Goal: Transaction & Acquisition: Purchase product/service

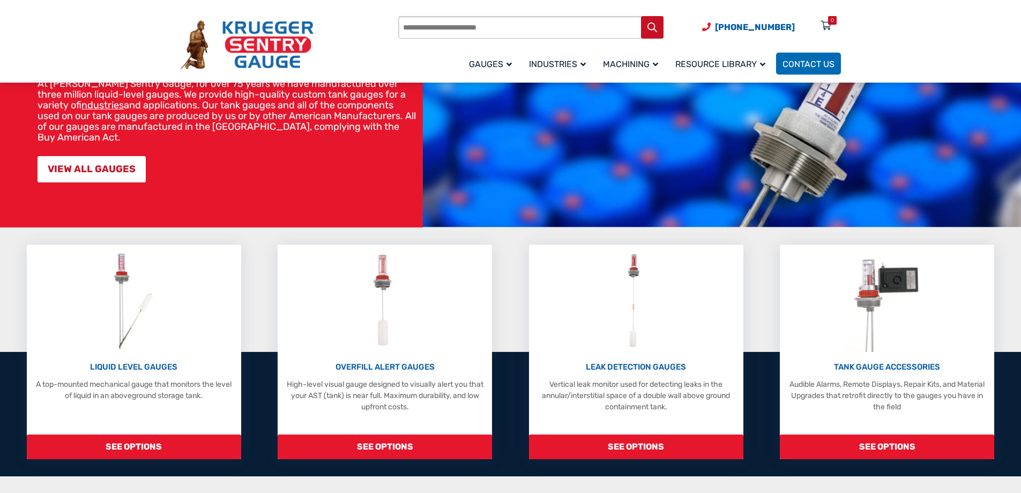
scroll to position [125, 0]
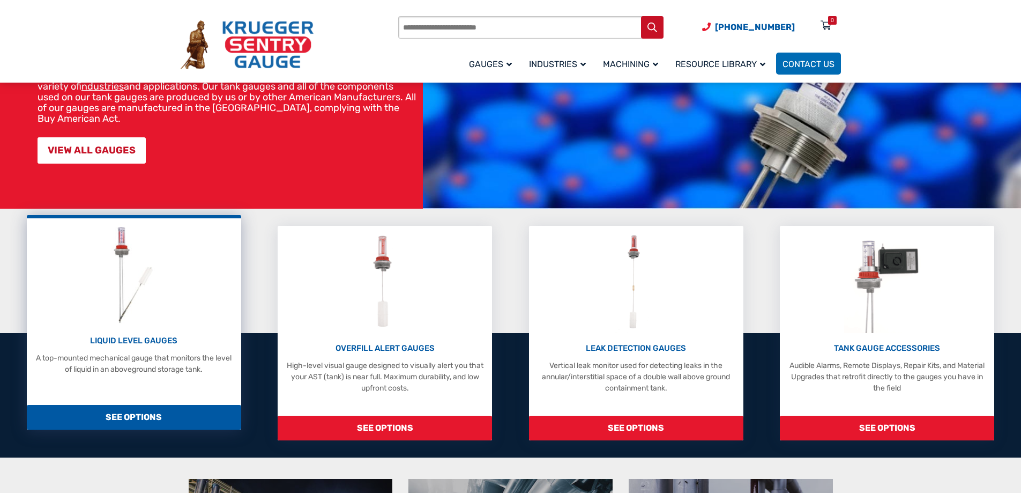
click at [114, 338] on p "LIQUID LEVEL GAUGES" at bounding box center [134, 340] width 204 height 12
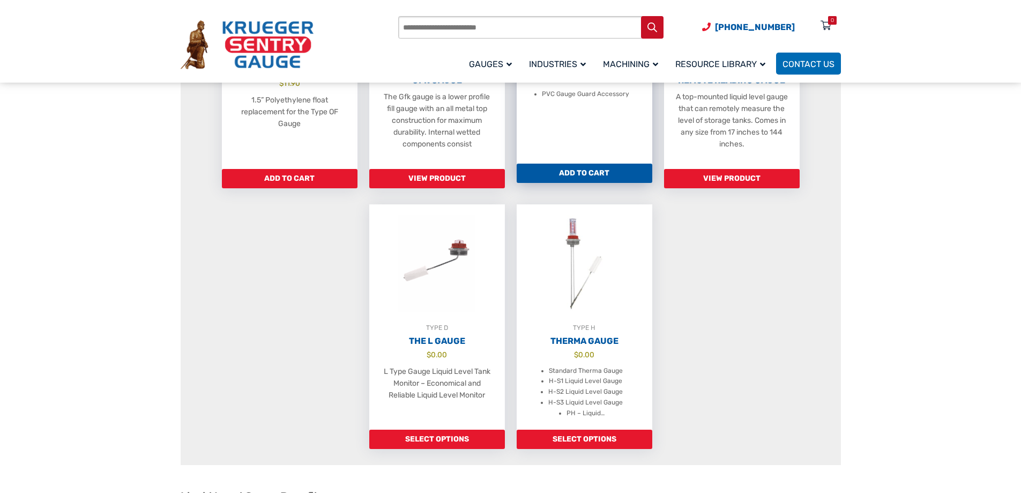
scroll to position [750, 0]
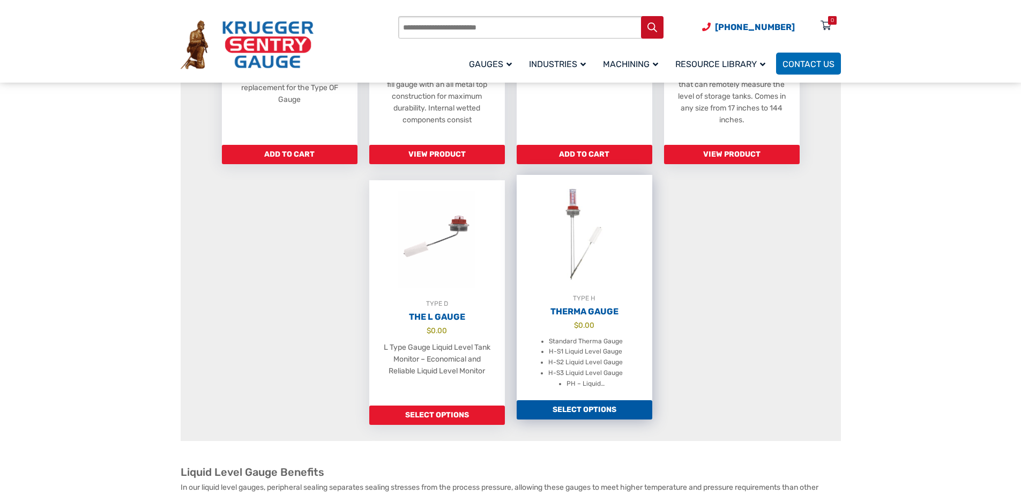
click at [586, 416] on link "Select options" at bounding box center [585, 409] width 136 height 19
